Goal: Task Accomplishment & Management: Manage account settings

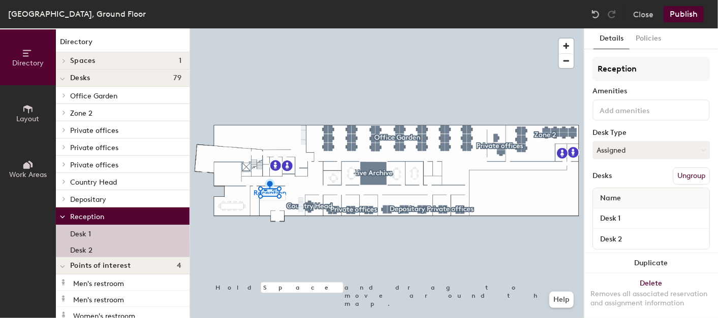
click at [76, 250] on p "Desk 2" at bounding box center [81, 249] width 22 height 12
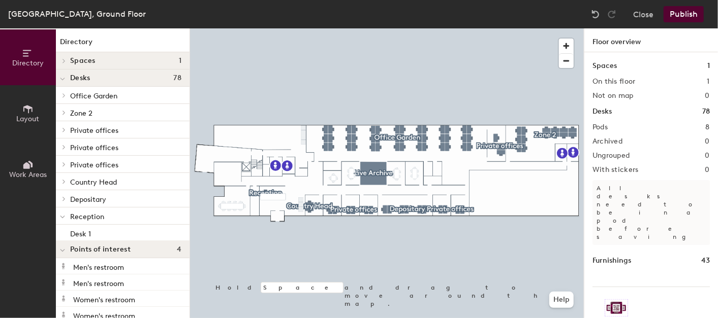
click at [43, 161] on button "Work Areas" at bounding box center [28, 169] width 56 height 56
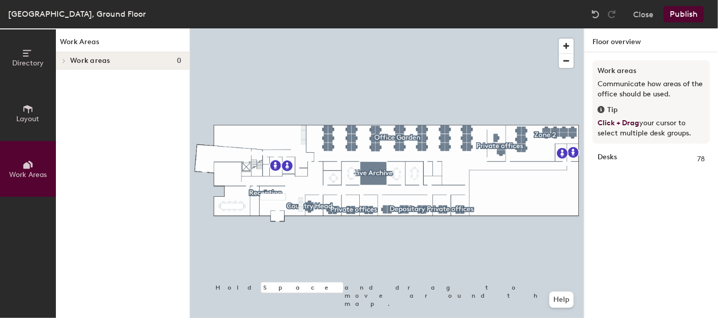
click at [28, 112] on icon at bounding box center [27, 109] width 9 height 8
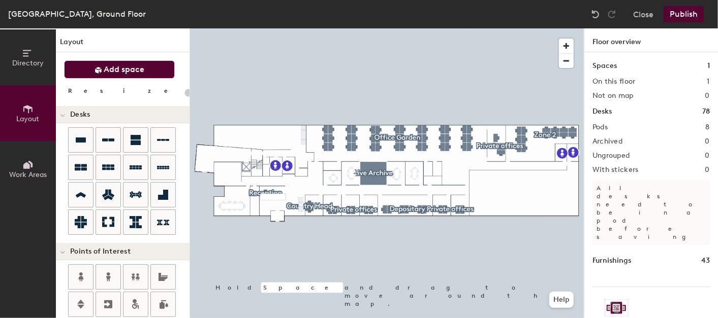
drag, startPoint x: 128, startPoint y: 69, endPoint x: 132, endPoint y: 73, distance: 5.7
click at [128, 71] on span "Add space" at bounding box center [124, 69] width 41 height 10
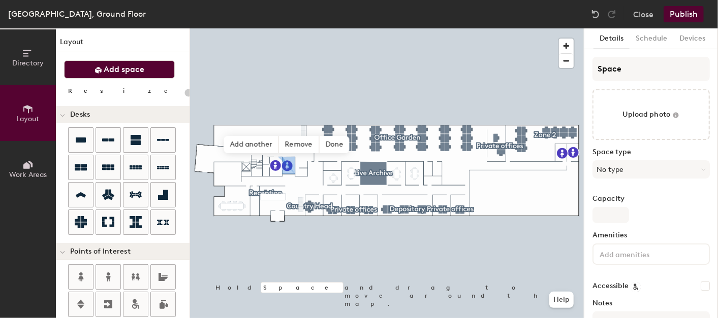
click at [297, 28] on div at bounding box center [387, 28] width 394 height 0
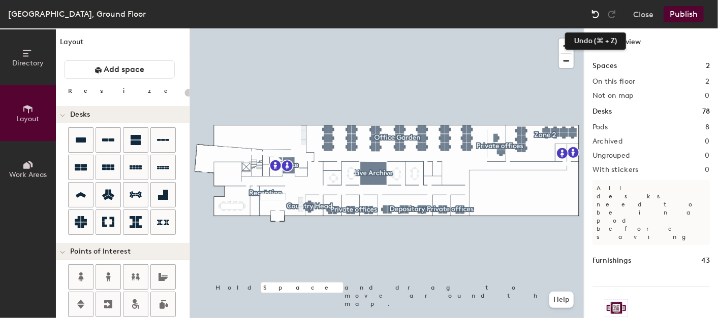
click at [600, 14] on img at bounding box center [595, 14] width 10 height 10
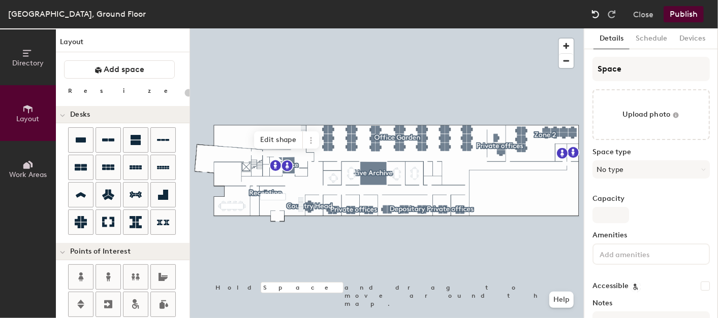
click at [596, 16] on img at bounding box center [595, 14] width 10 height 10
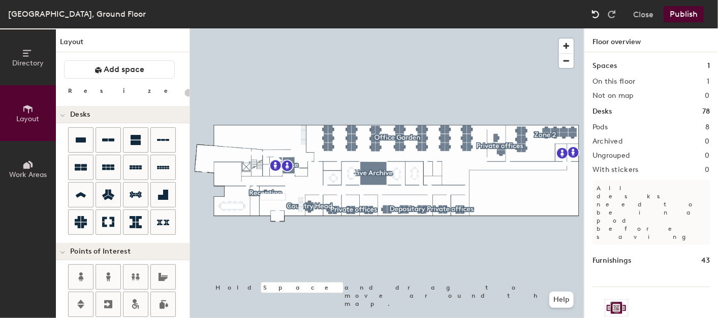
click at [596, 16] on img at bounding box center [595, 14] width 10 height 10
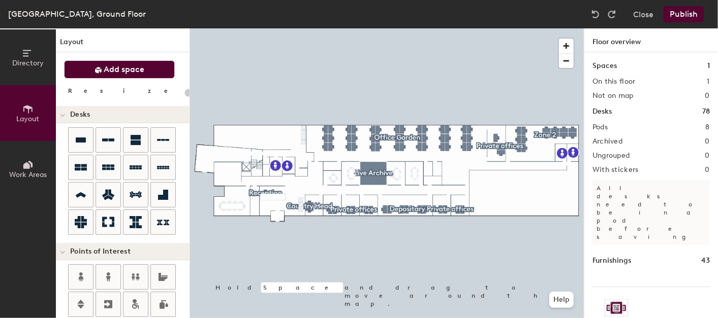
click at [134, 68] on span "Add space" at bounding box center [124, 69] width 41 height 10
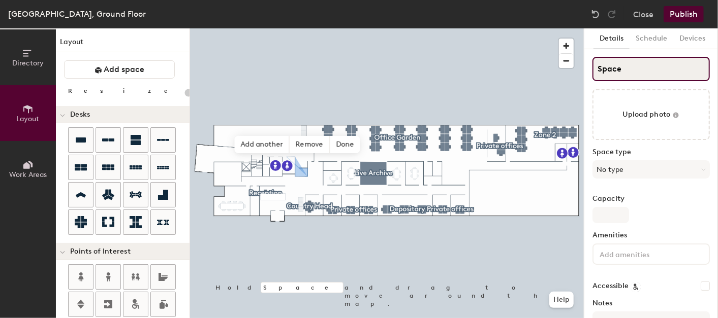
click at [621, 64] on input "Space" at bounding box center [650, 69] width 117 height 24
type input "20"
click at [521, 67] on div "Directory Layout Work Areas Layout Add space Resize Desks Points of Interest Fu…" at bounding box center [359, 173] width 718 height 290
type input "S"
type input "20"
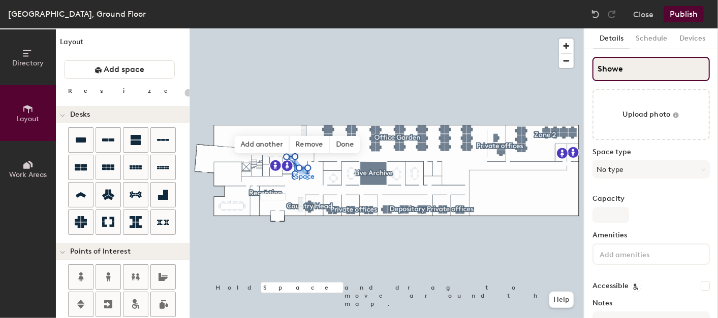
type input "Shower"
type input "20"
type input "Shower"
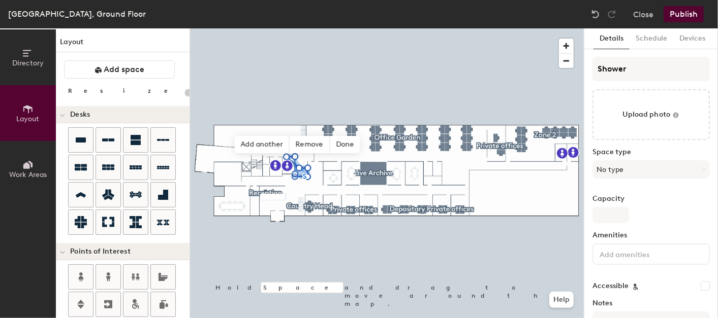
click at [681, 14] on button "Publish" at bounding box center [683, 14] width 40 height 16
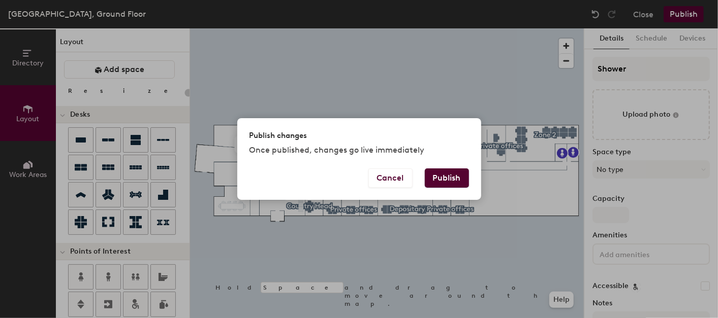
click at [442, 173] on button "Publish" at bounding box center [447, 178] width 44 height 19
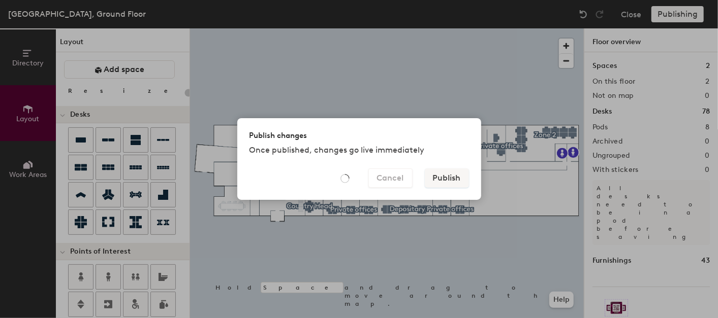
type input "20"
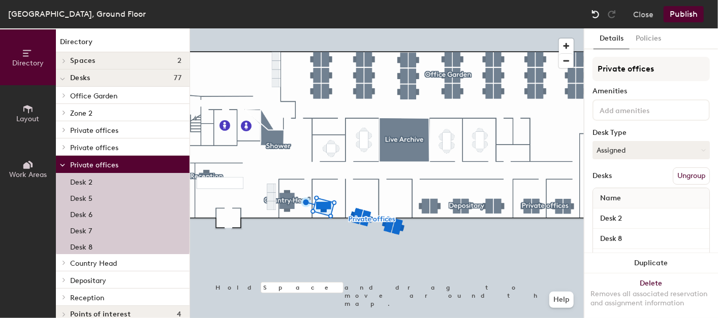
click at [598, 12] on img at bounding box center [595, 14] width 10 height 10
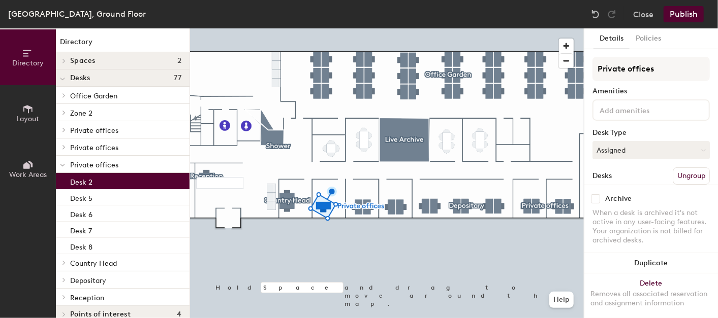
click at [355, 28] on div at bounding box center [387, 28] width 394 height 0
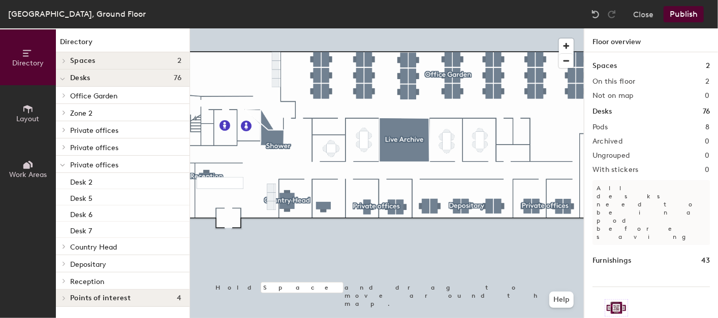
click at [367, 28] on div at bounding box center [387, 28] width 394 height 0
click at [325, 28] on div at bounding box center [387, 28] width 394 height 0
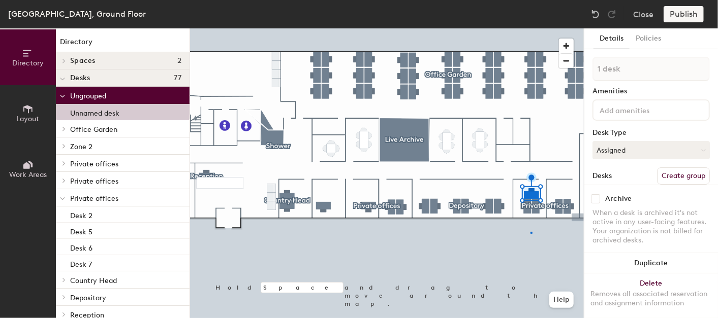
click at [531, 28] on div at bounding box center [387, 28] width 394 height 0
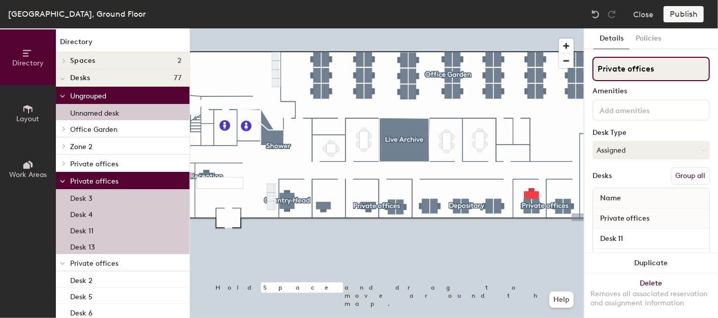
click at [671, 68] on input "Private offices" at bounding box center [650, 69] width 117 height 24
click at [568, 58] on div "Directory Layout Work Areas Directory Spaces 2 Live Archive Shower Desks 77 Ung…" at bounding box center [359, 173] width 718 height 290
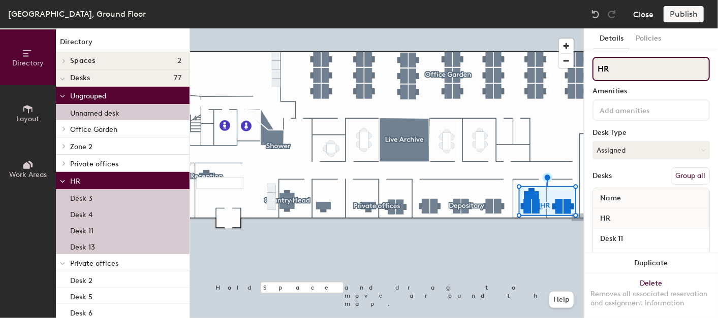
type input "HR"
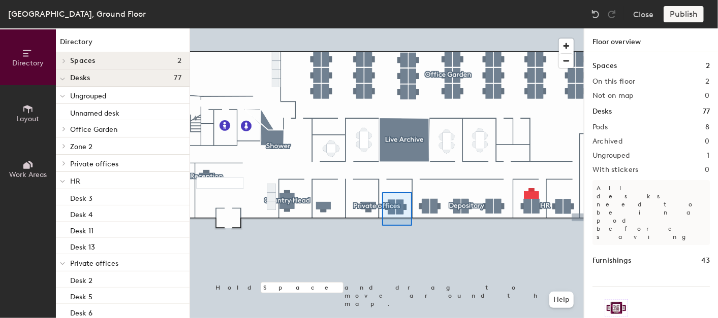
click at [382, 28] on div at bounding box center [387, 28] width 394 height 0
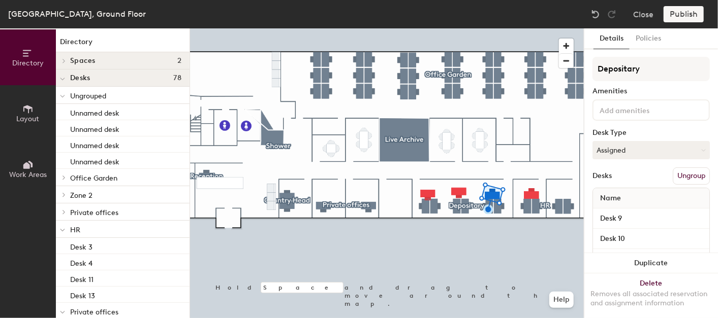
click at [673, 172] on button "Ungroup" at bounding box center [690, 176] width 37 height 17
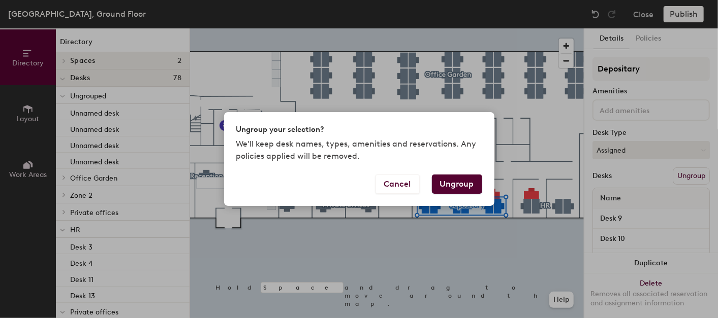
click at [511, 231] on div "Ungroup your selection? We'll keep desk names, types, amenities and reservation…" at bounding box center [359, 159] width 718 height 318
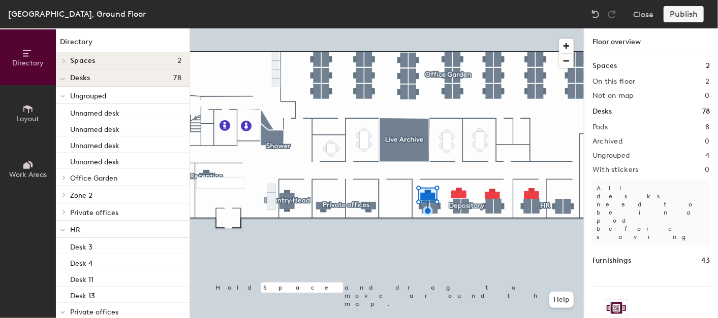
click at [467, 28] on div at bounding box center [387, 28] width 394 height 0
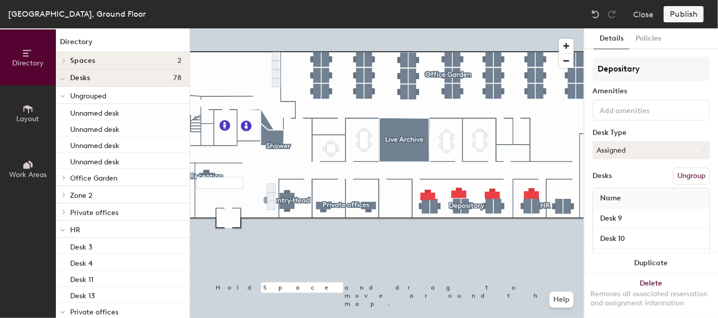
click at [681, 175] on button "Ungroup" at bounding box center [690, 176] width 37 height 17
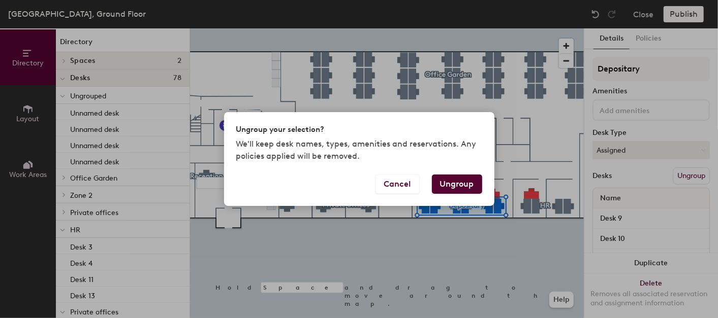
click at [466, 182] on button "Ungroup" at bounding box center [457, 184] width 50 height 19
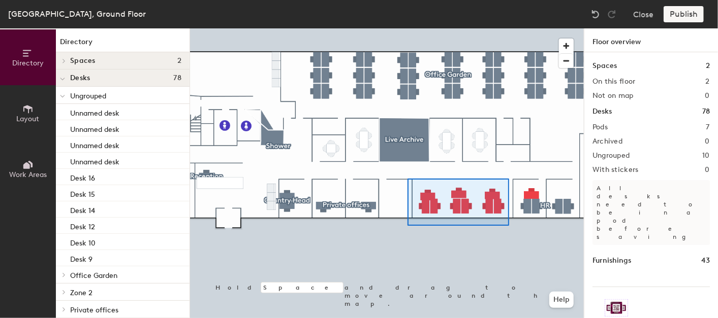
click at [407, 28] on div at bounding box center [387, 28] width 394 height 0
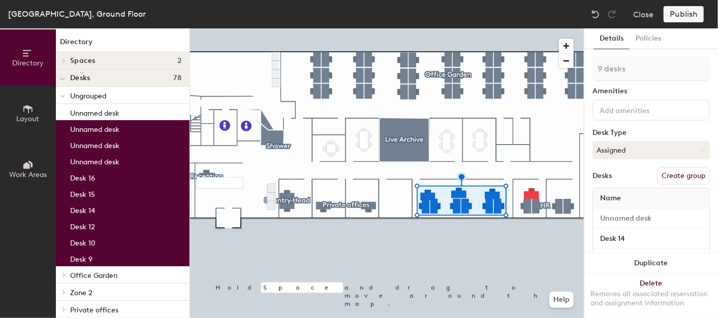
click at [665, 172] on button "Create group" at bounding box center [683, 176] width 53 height 17
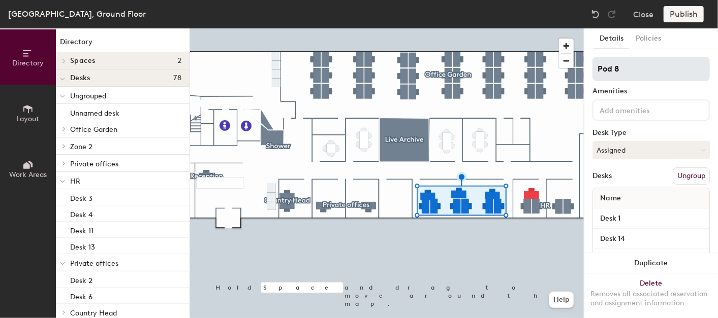
click at [569, 70] on div "Directory Layout Work Areas Directory Spaces 2 Live Archive Shower Desks 78 Ung…" at bounding box center [359, 173] width 718 height 290
type input "Depositary"
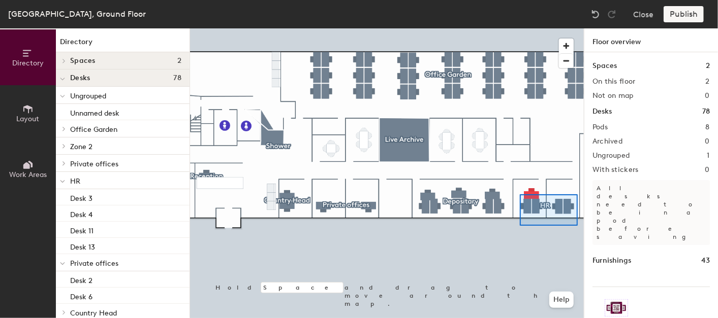
drag, startPoint x: 604, startPoint y: 72, endPoint x: 520, endPoint y: 195, distance: 149.3
click at [520, 28] on div at bounding box center [387, 28] width 394 height 0
click at [518, 28] on div at bounding box center [387, 28] width 394 height 0
click at [516, 28] on div at bounding box center [387, 28] width 394 height 0
click at [515, 28] on div at bounding box center [387, 28] width 394 height 0
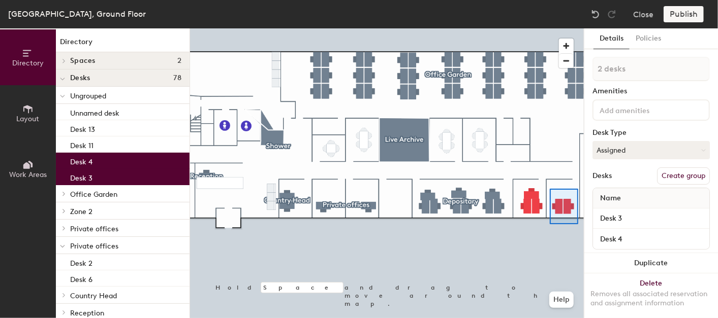
click at [549, 28] on div at bounding box center [387, 28] width 394 height 0
click at [675, 176] on button "Create group" at bounding box center [683, 176] width 53 height 17
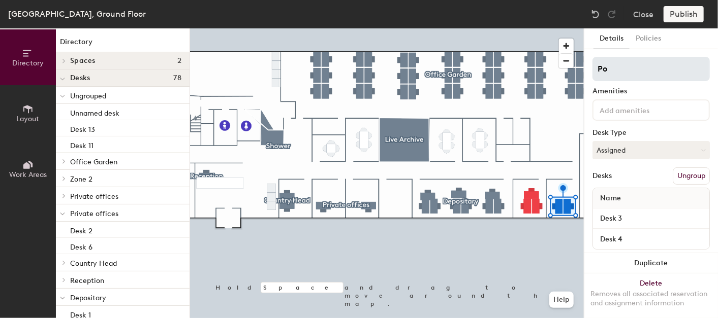
type input "P"
type input "HR"
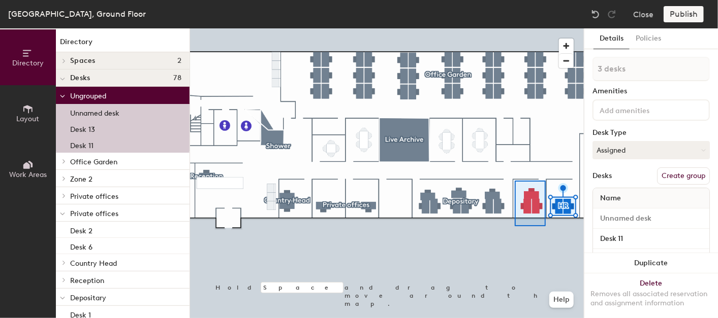
click at [514, 28] on div at bounding box center [387, 28] width 394 height 0
click at [673, 175] on button "Create group" at bounding box center [683, 176] width 53 height 17
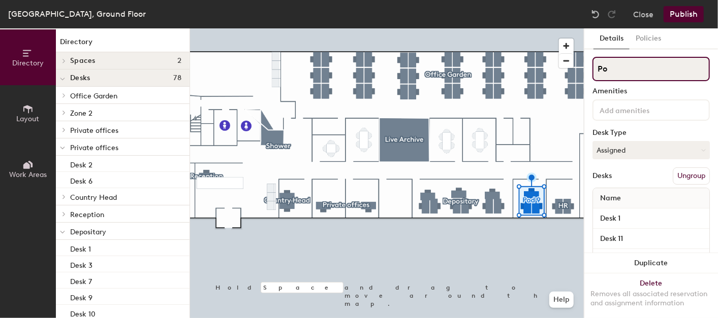
type input "P"
type input "Private Office"
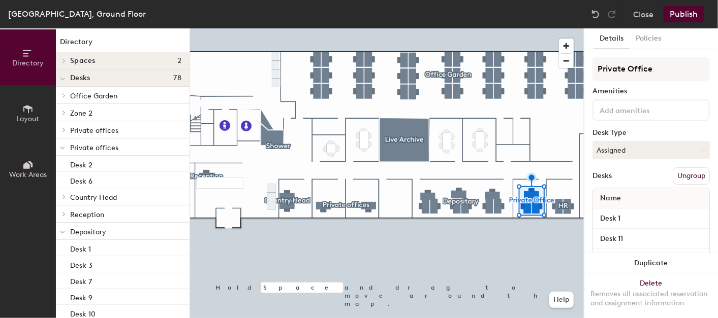
click at [682, 19] on button "Publish" at bounding box center [683, 14] width 40 height 16
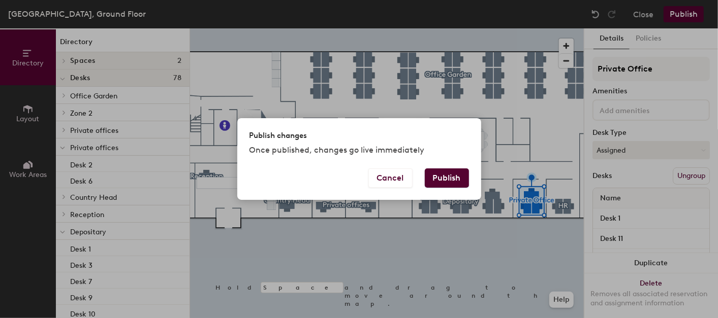
click at [452, 182] on button "Publish" at bounding box center [447, 178] width 44 height 19
